Goal: Task Accomplishment & Management: Manage account settings

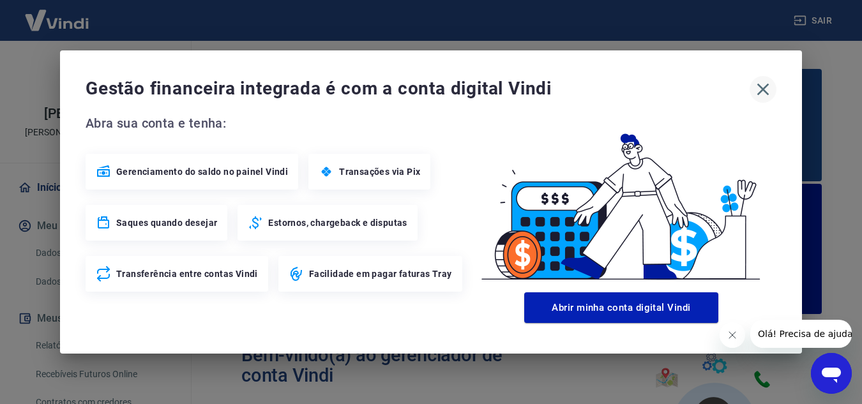
click at [763, 89] on icon "button" at bounding box center [763, 90] width 12 height 12
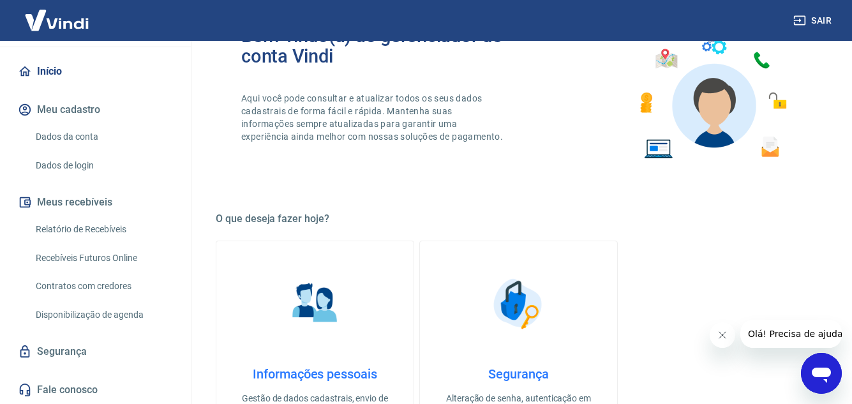
scroll to position [511, 0]
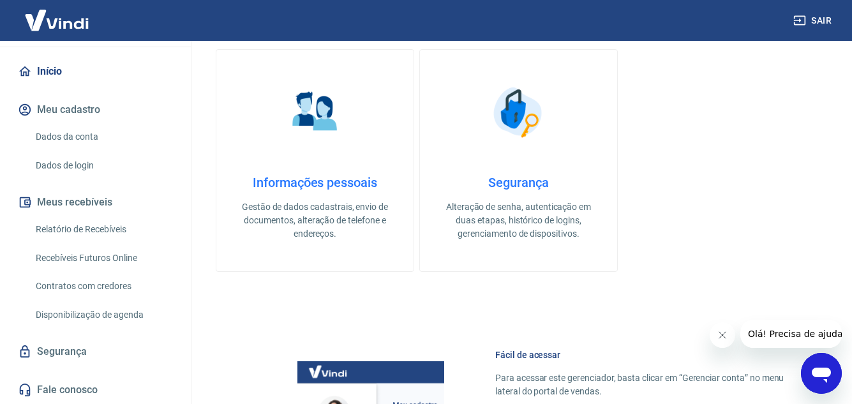
click at [317, 150] on link "Informações pessoais Gestão de dados cadastrais, envio de documentos, alteração…" at bounding box center [315, 160] width 198 height 223
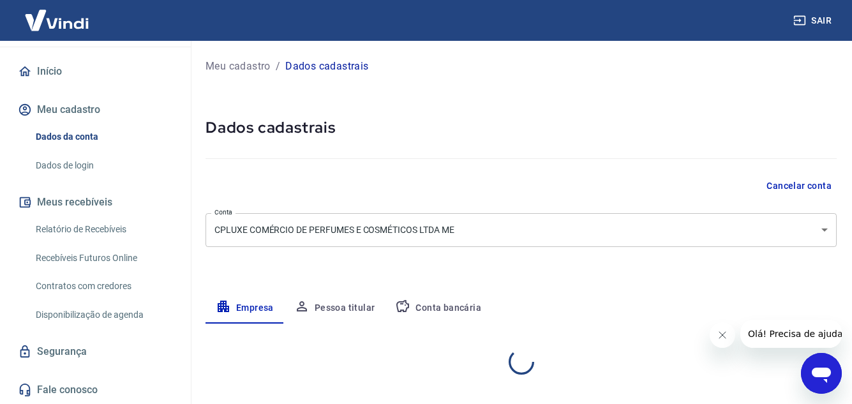
select select "SP"
click at [435, 305] on button "Conta bancária" at bounding box center [438, 308] width 107 height 31
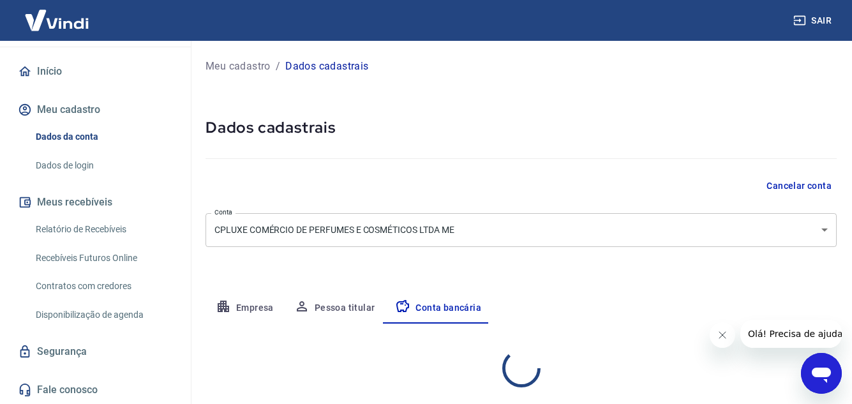
select select "1"
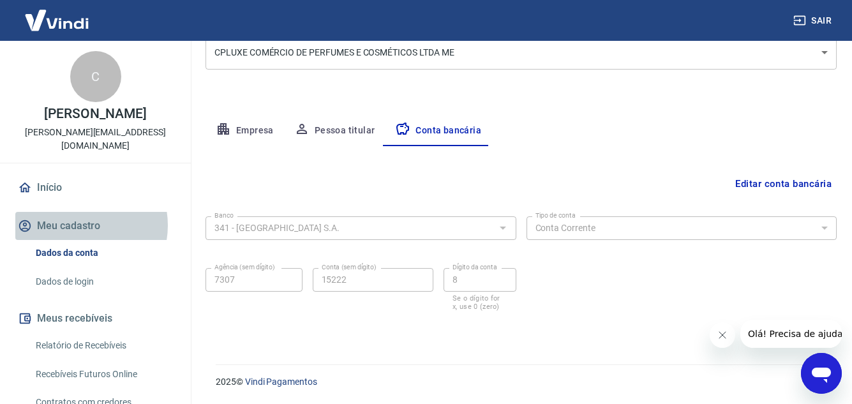
click at [78, 225] on button "Meu cadastro" at bounding box center [95, 226] width 160 height 28
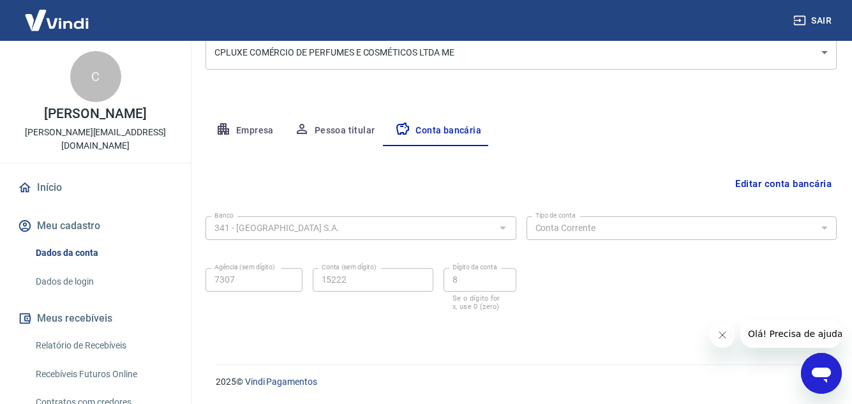
scroll to position [116, 0]
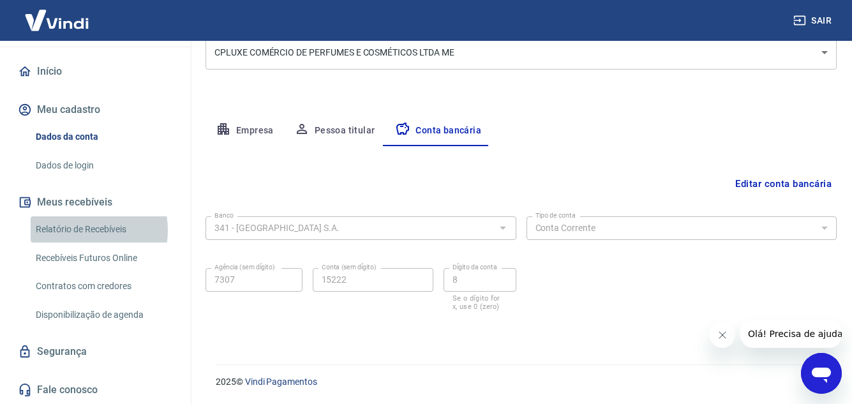
click at [80, 230] on link "Relatório de Recebíveis" at bounding box center [103, 229] width 145 height 26
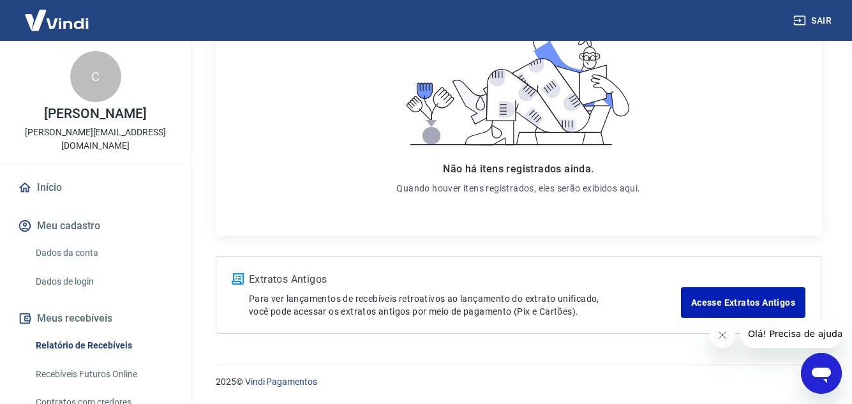
click at [51, 186] on link "Início" at bounding box center [95, 188] width 160 height 28
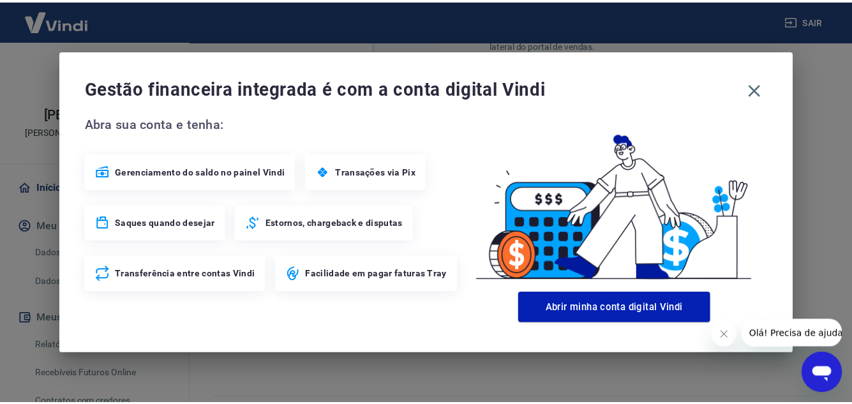
scroll to position [870, 0]
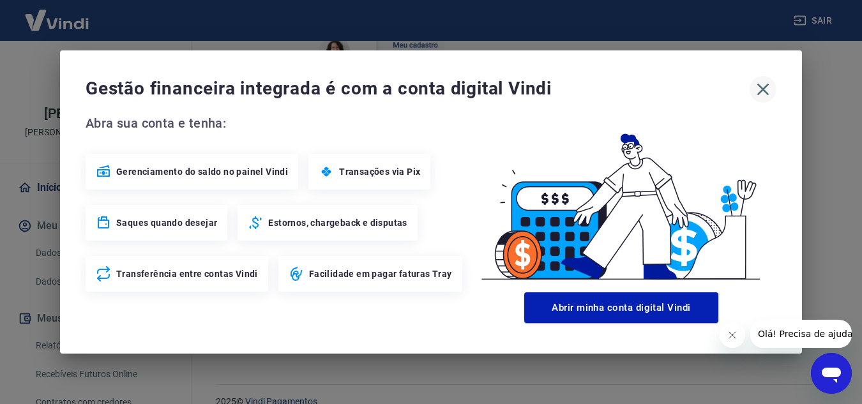
click at [767, 89] on icon "button" at bounding box center [762, 89] width 20 height 20
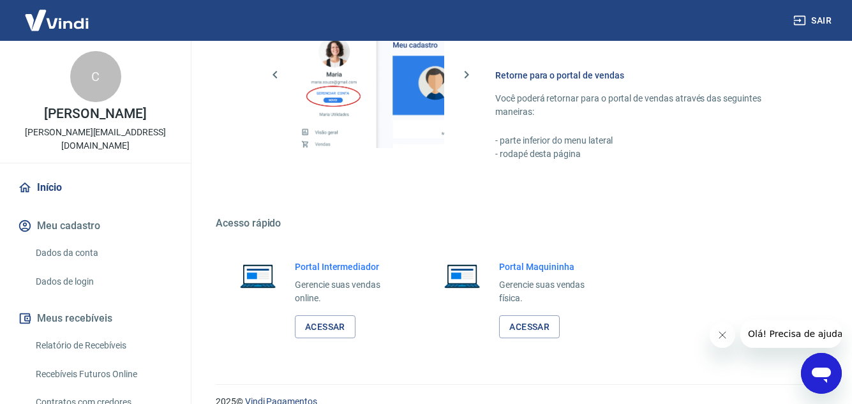
scroll to position [116, 0]
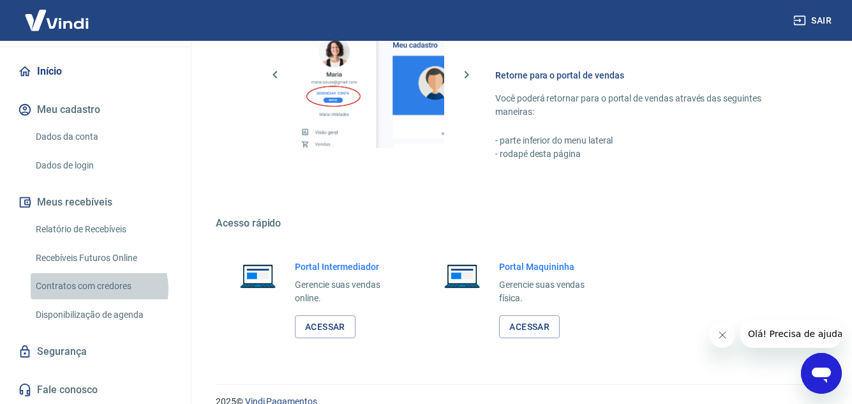
click at [98, 289] on link "Contratos com credores" at bounding box center [103, 286] width 145 height 26
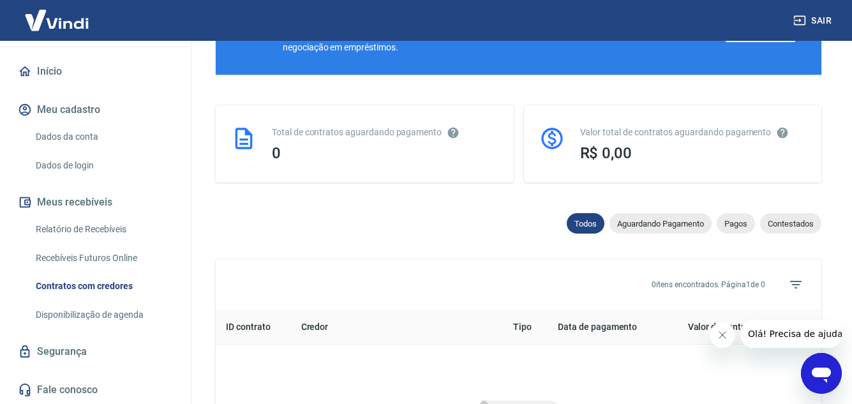
scroll to position [590, 0]
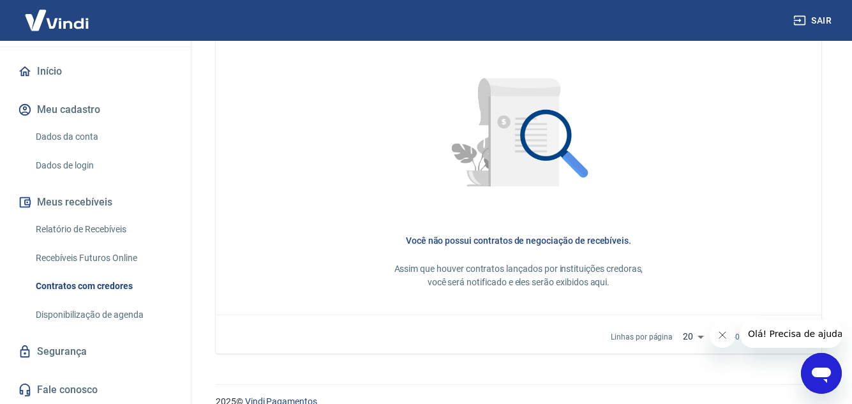
click at [75, 305] on link "Disponibilização de agenda" at bounding box center [103, 315] width 145 height 26
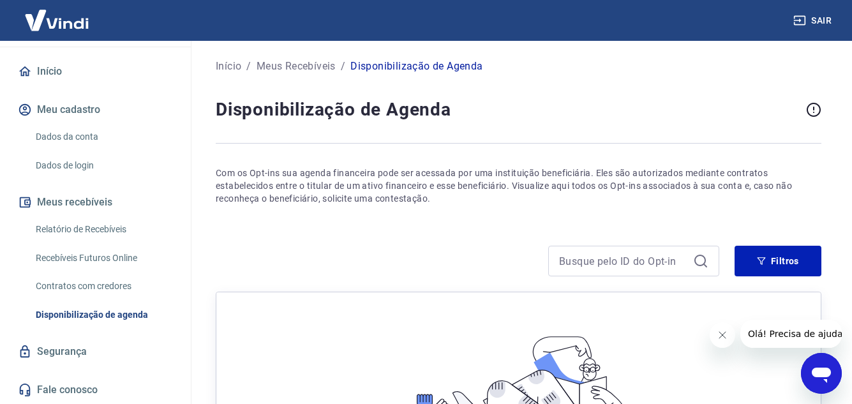
click at [77, 227] on link "Relatório de Recebíveis" at bounding box center [103, 229] width 145 height 26
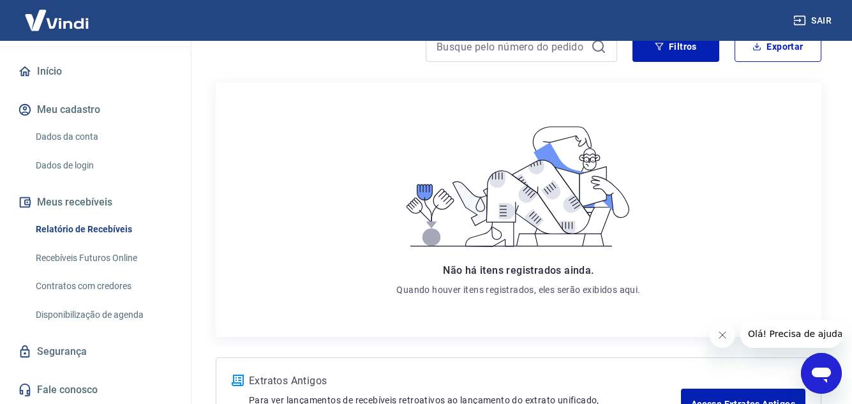
scroll to position [230, 0]
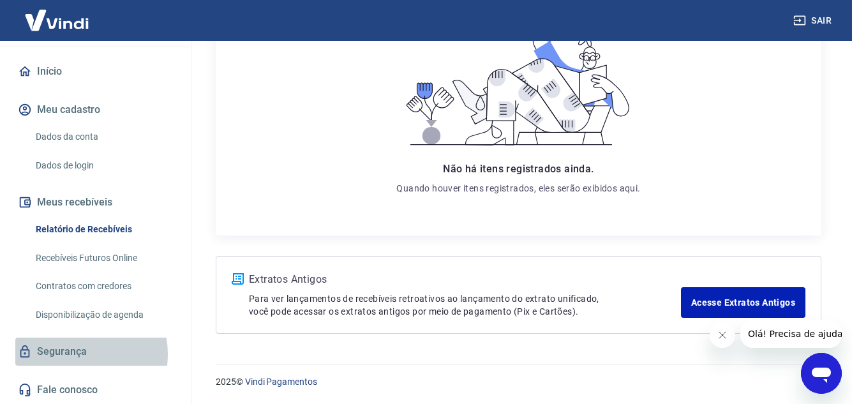
click at [71, 354] on link "Segurança" at bounding box center [95, 352] width 160 height 28
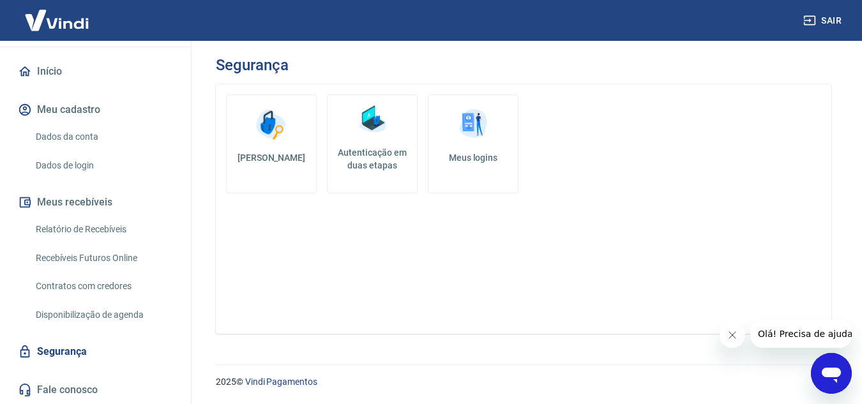
click at [64, 132] on link "Dados da conta" at bounding box center [103, 137] width 145 height 26
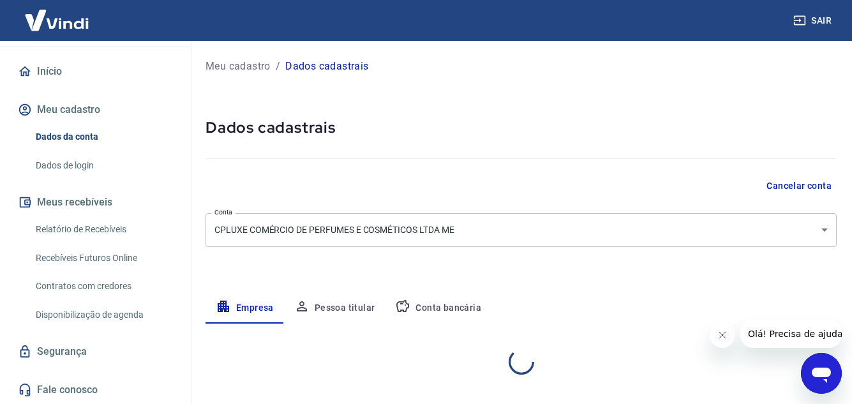
select select "SP"
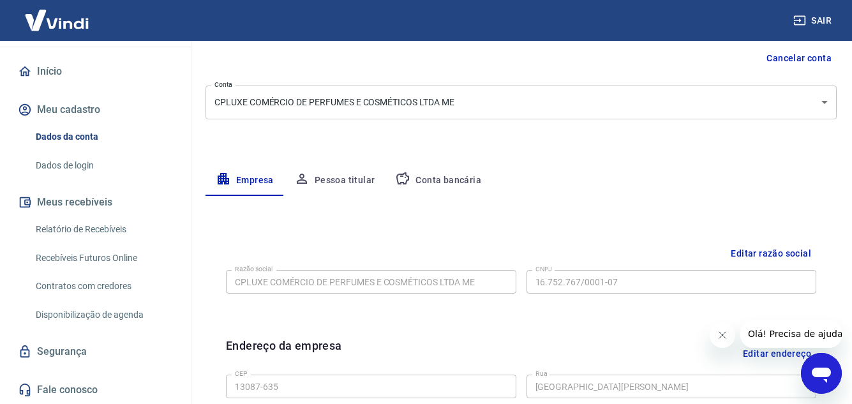
click at [341, 176] on button "Pessoa titular" at bounding box center [334, 180] width 101 height 31
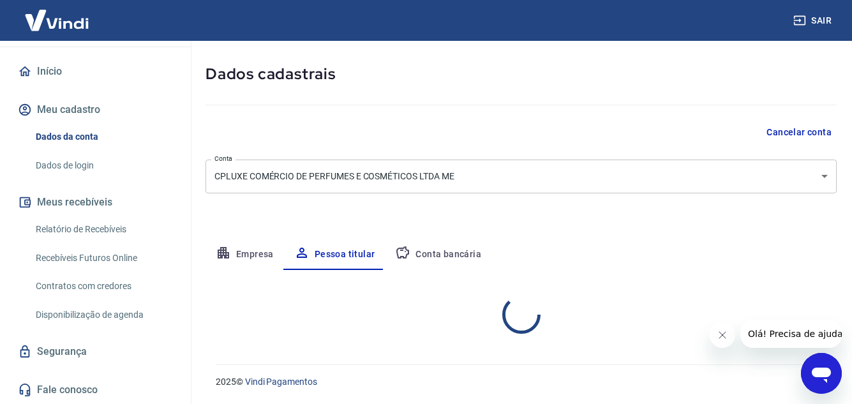
scroll to position [107, 0]
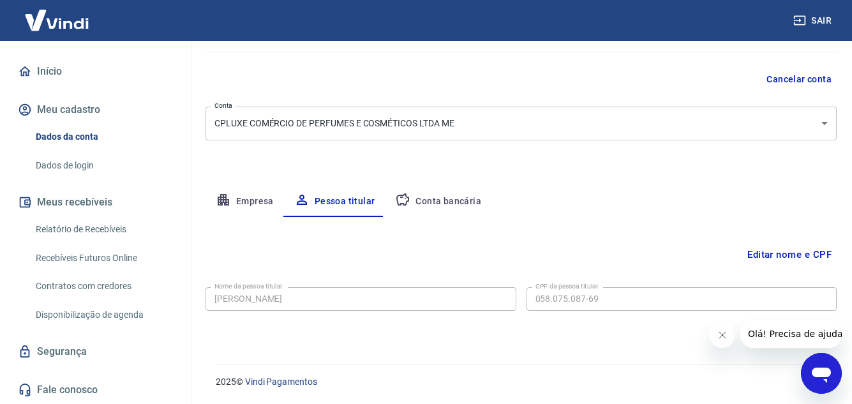
click at [436, 200] on button "Conta bancária" at bounding box center [438, 201] width 107 height 31
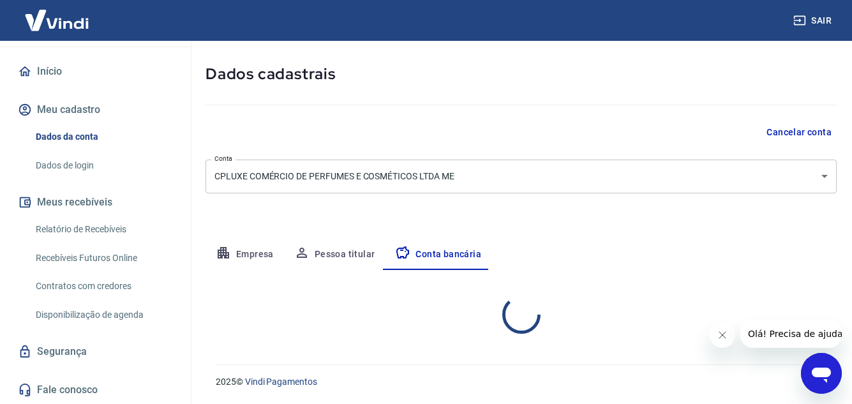
select select "1"
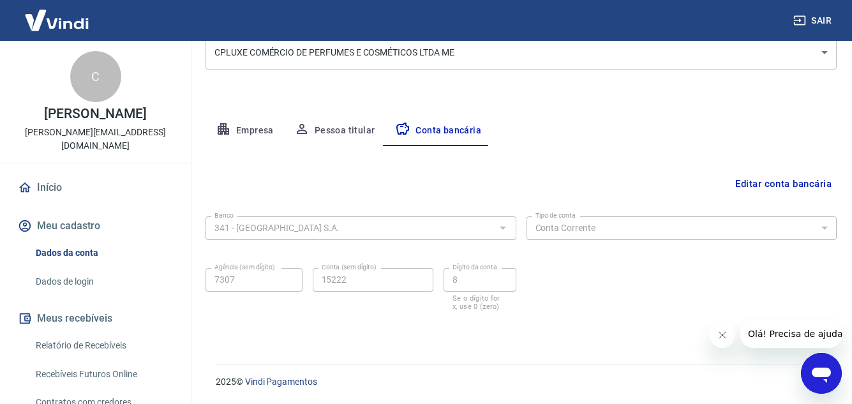
scroll to position [116, 0]
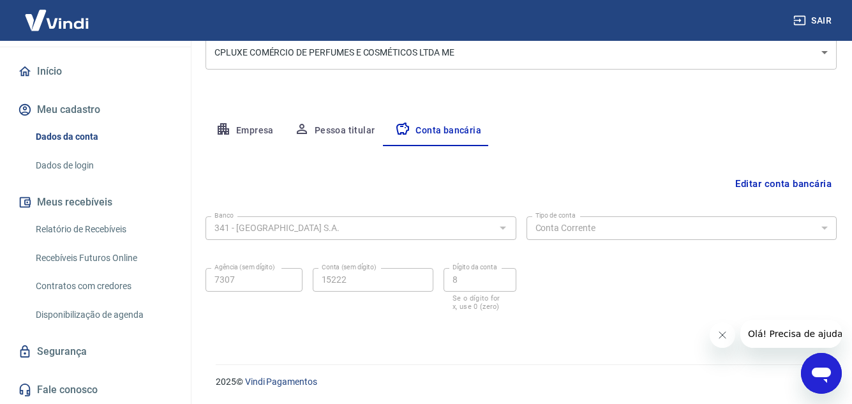
click at [69, 352] on link "Segurança" at bounding box center [95, 352] width 160 height 28
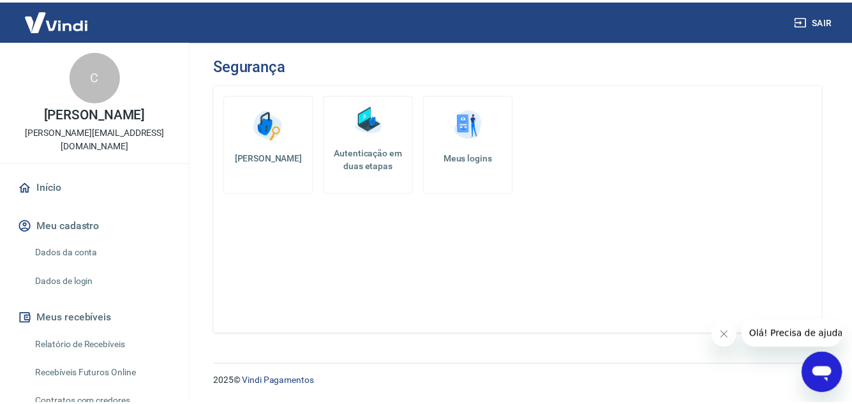
scroll to position [116, 0]
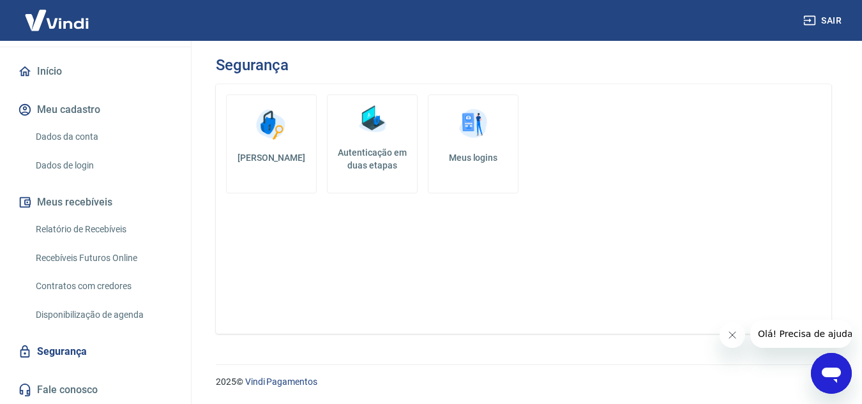
click at [78, 232] on link "Relatório de Recebíveis" at bounding box center [103, 229] width 145 height 26
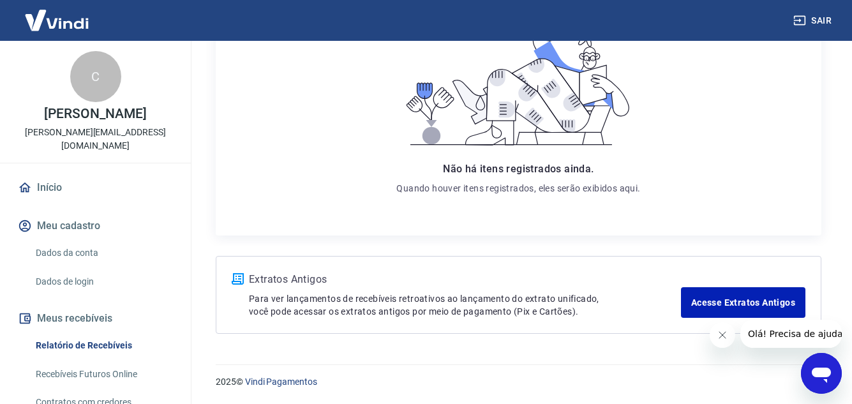
click at [31, 187] on icon at bounding box center [25, 188] width 14 height 14
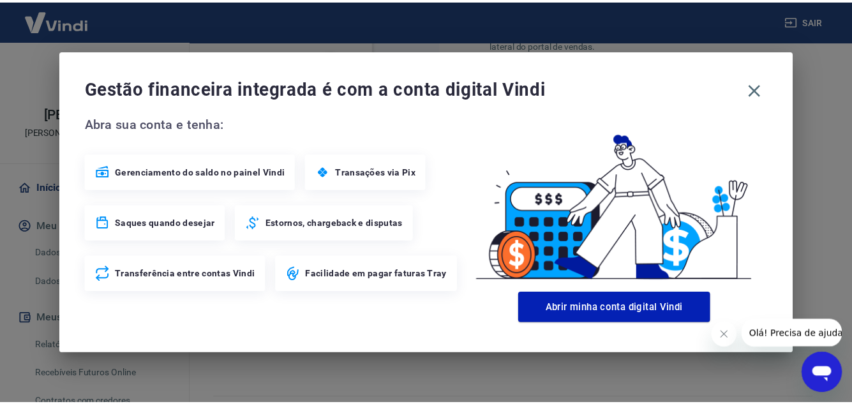
scroll to position [870, 0]
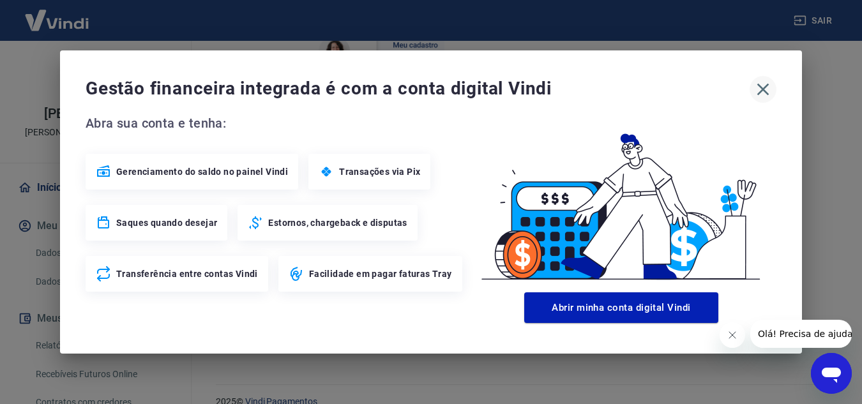
click at [762, 86] on icon "button" at bounding box center [762, 89] width 20 height 20
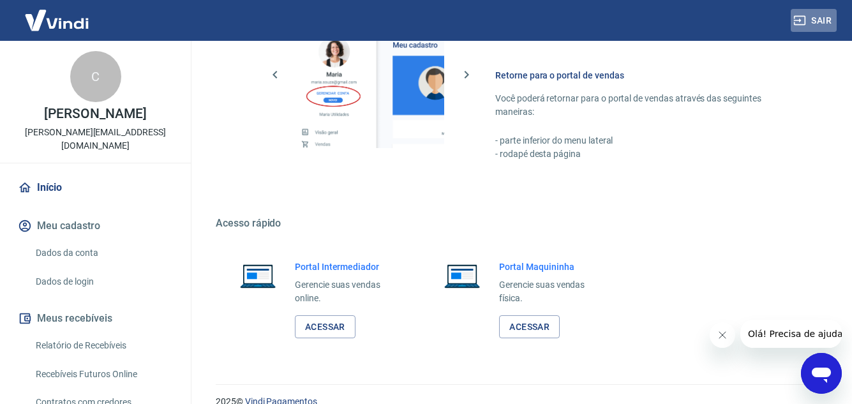
drag, startPoint x: 823, startPoint y: 17, endPoint x: 620, endPoint y: 163, distance: 249.7
click at [823, 17] on button "Sair" at bounding box center [814, 21] width 46 height 24
